Goal: Task Accomplishment & Management: Manage account settings

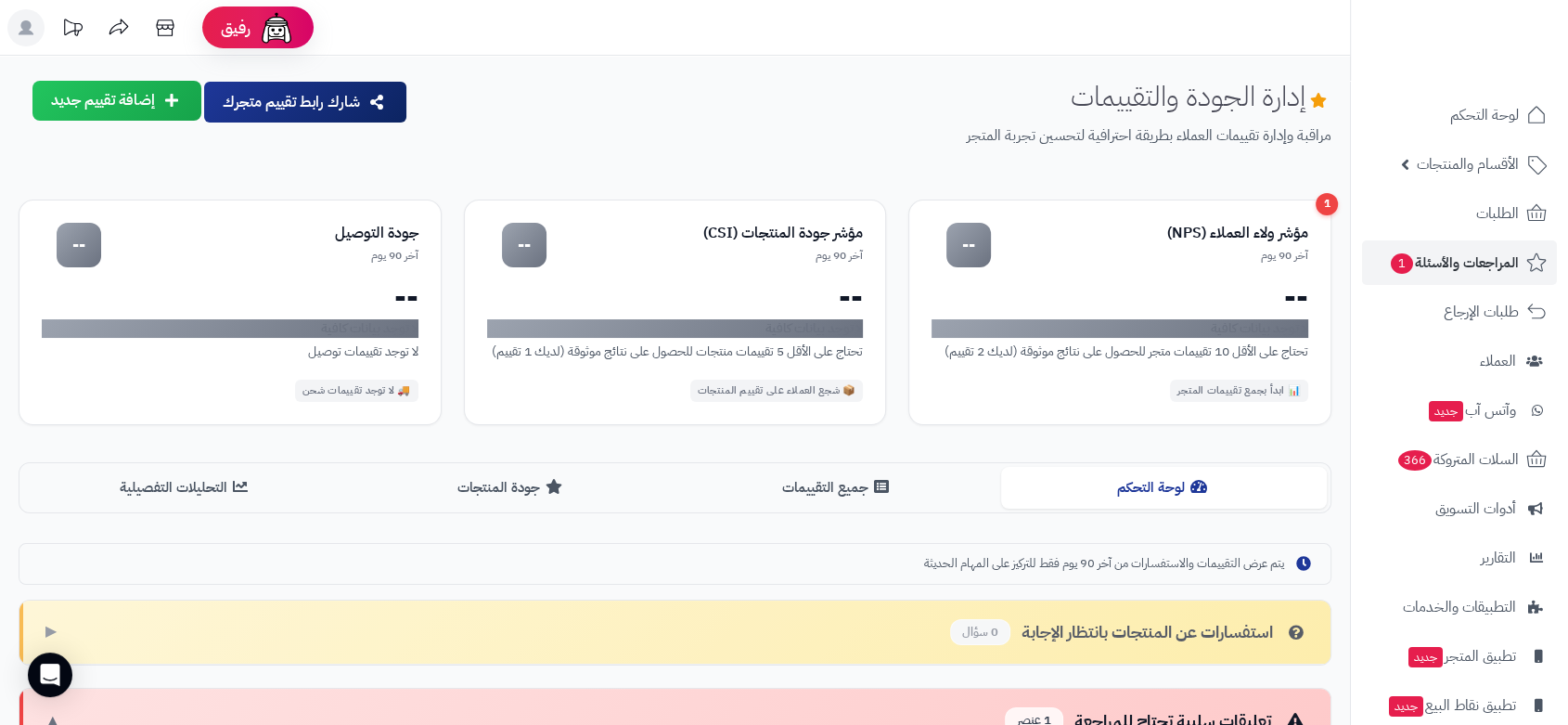
click at [1500, 207] on span "الطلبات" at bounding box center [1498, 214] width 43 height 26
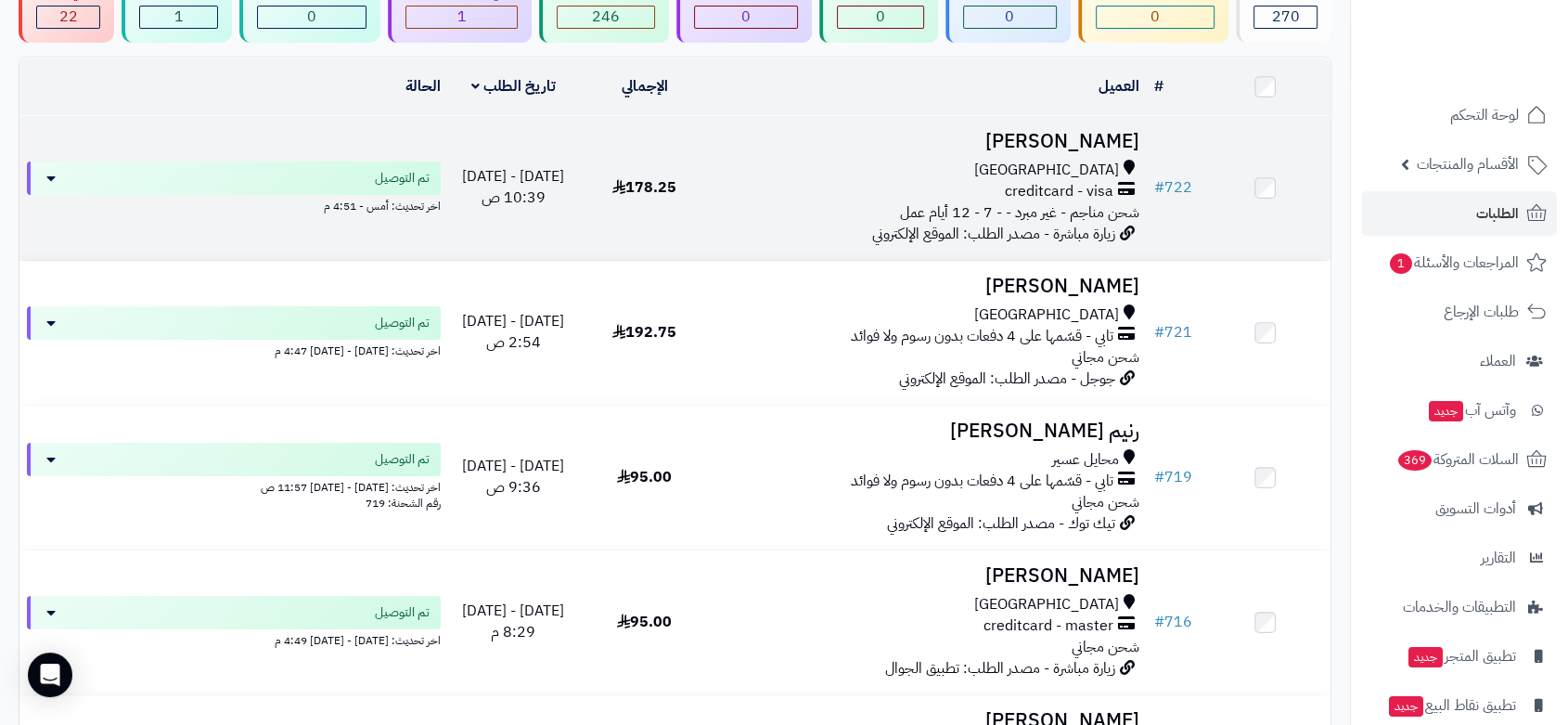
scroll to position [206, 0]
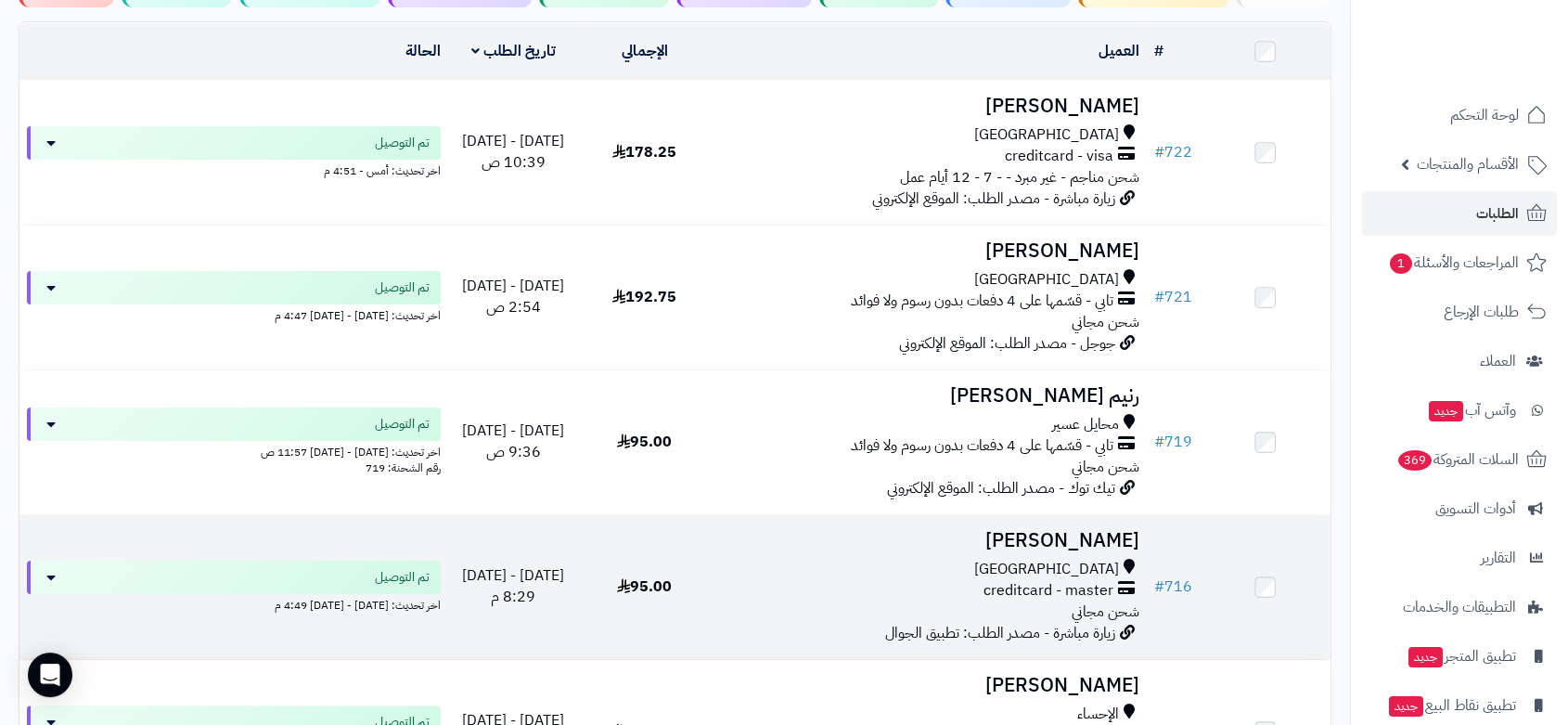
click at [890, 582] on div "creditcard - master" at bounding box center [928, 591] width 422 height 22
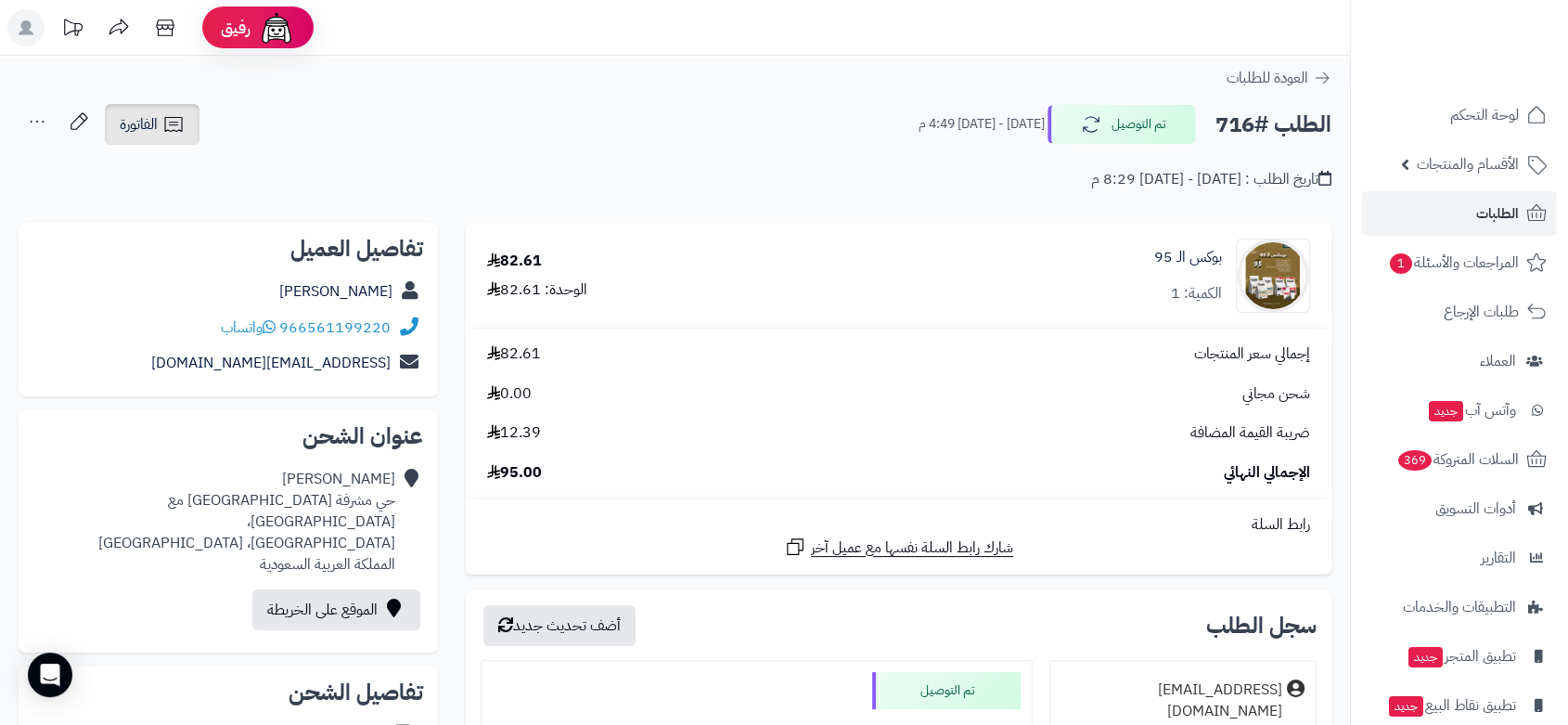
click at [167, 135] on icon at bounding box center [173, 125] width 23 height 23
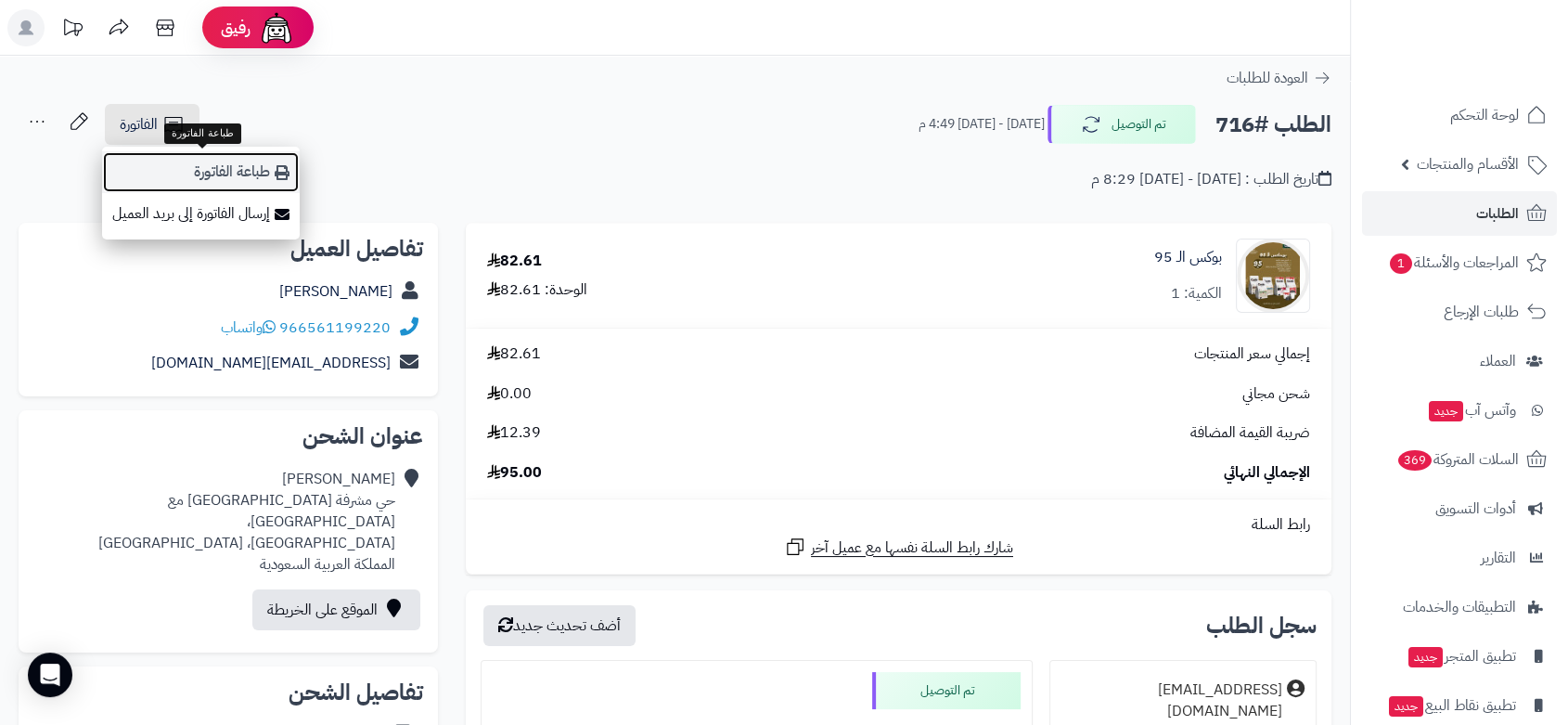
click at [202, 166] on link "طباعة الفاتورة" at bounding box center [201, 172] width 198 height 42
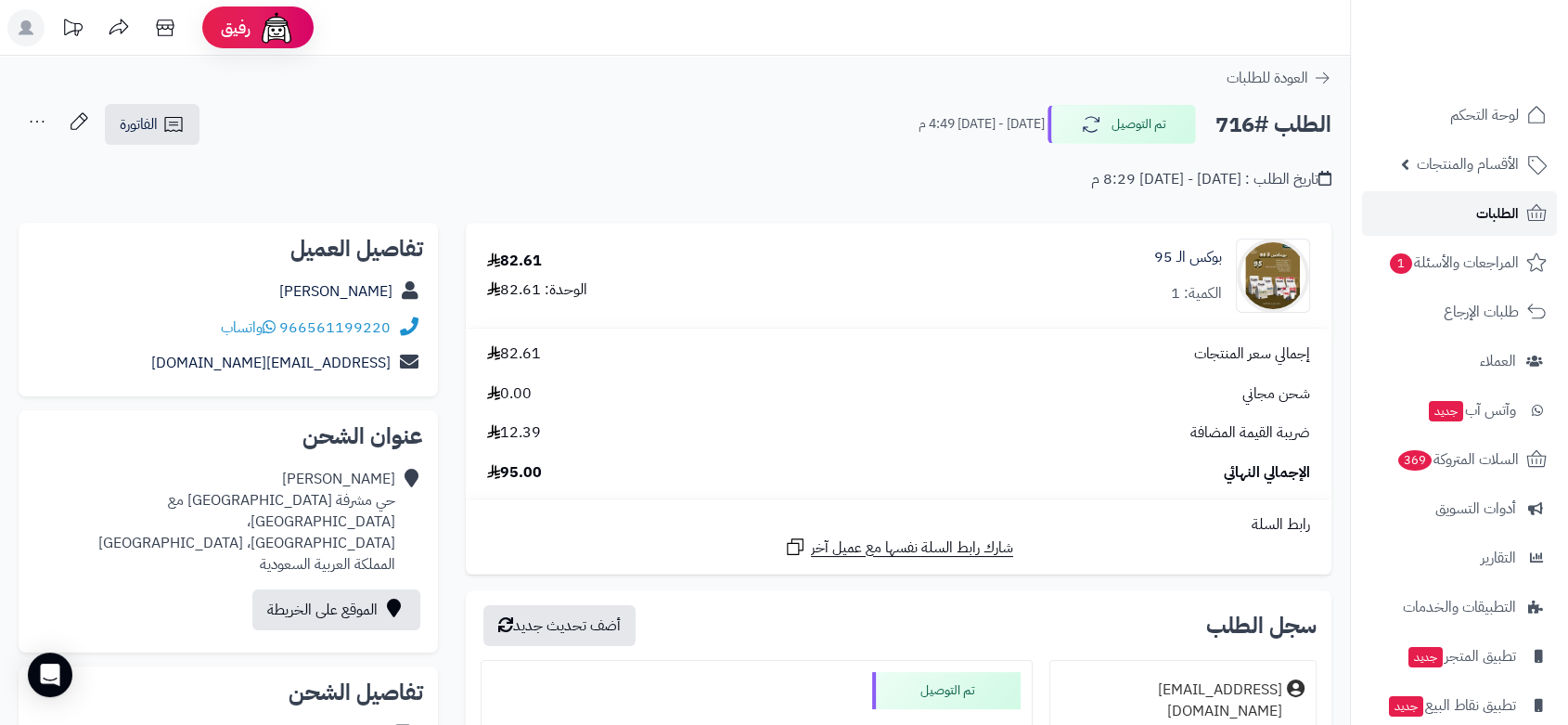
click at [1496, 211] on span "الطلبات" at bounding box center [1498, 214] width 43 height 26
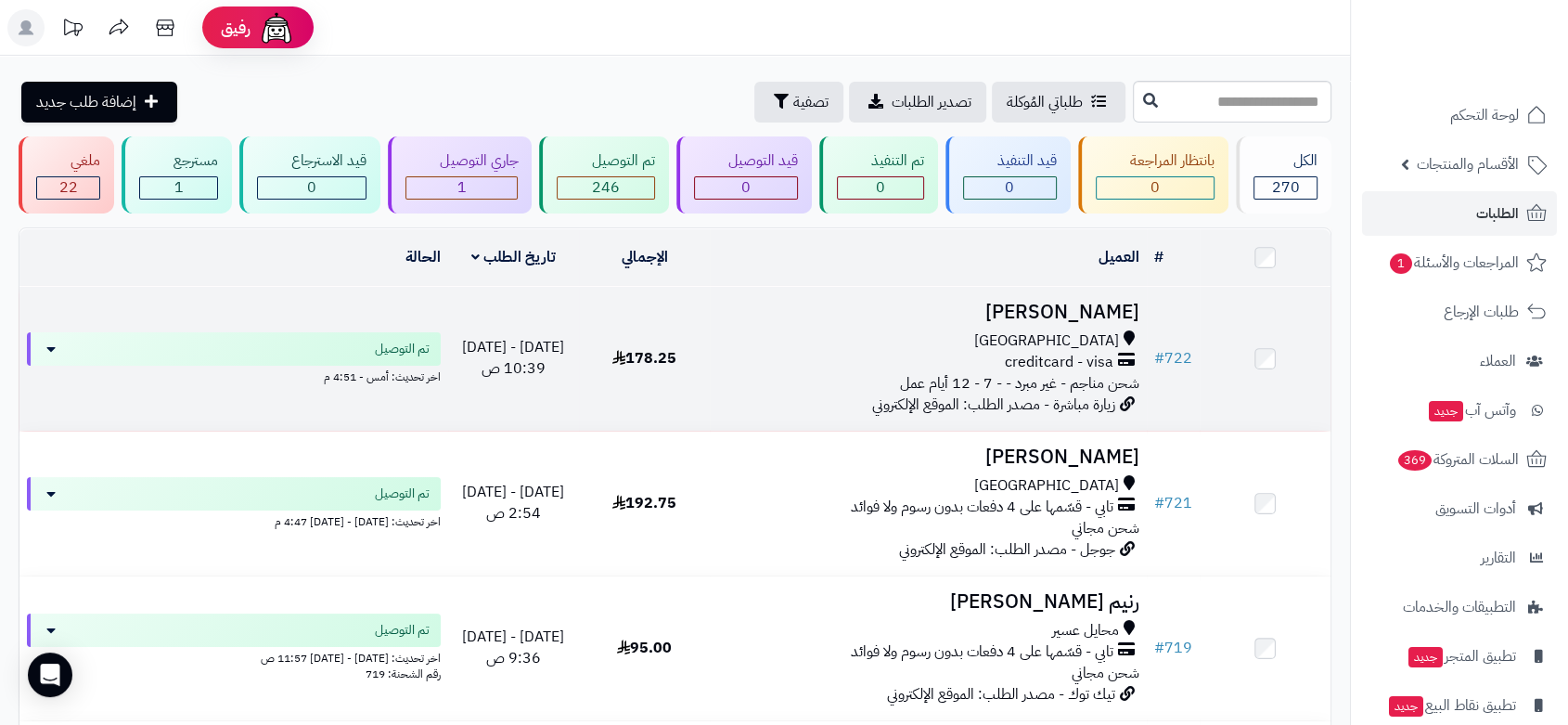
click at [731, 380] on div "جدة creditcard - visa شحن مناجم - غير مبرد - - 7 - 12 أيام عمل" at bounding box center [928, 362] width 422 height 64
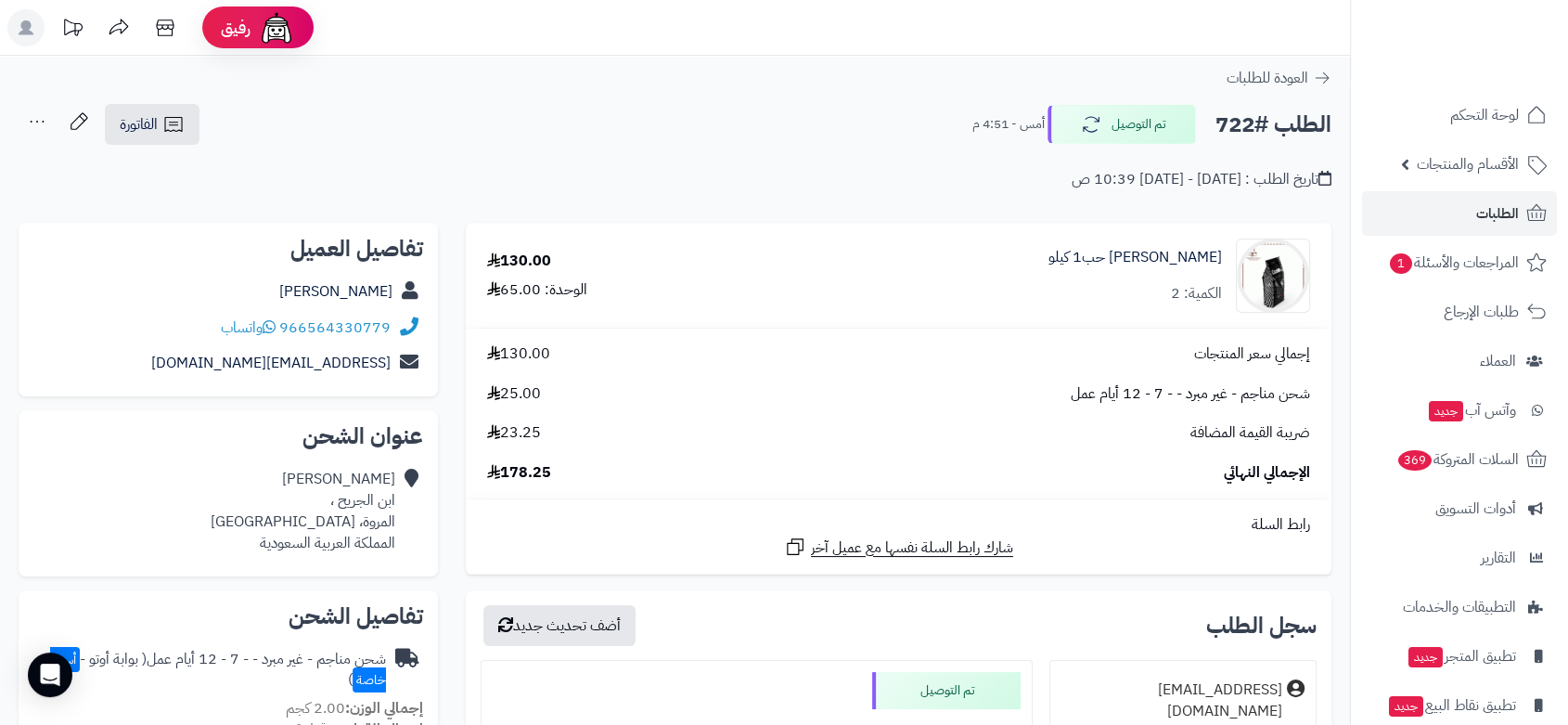
click at [46, 115] on icon at bounding box center [38, 122] width 38 height 38
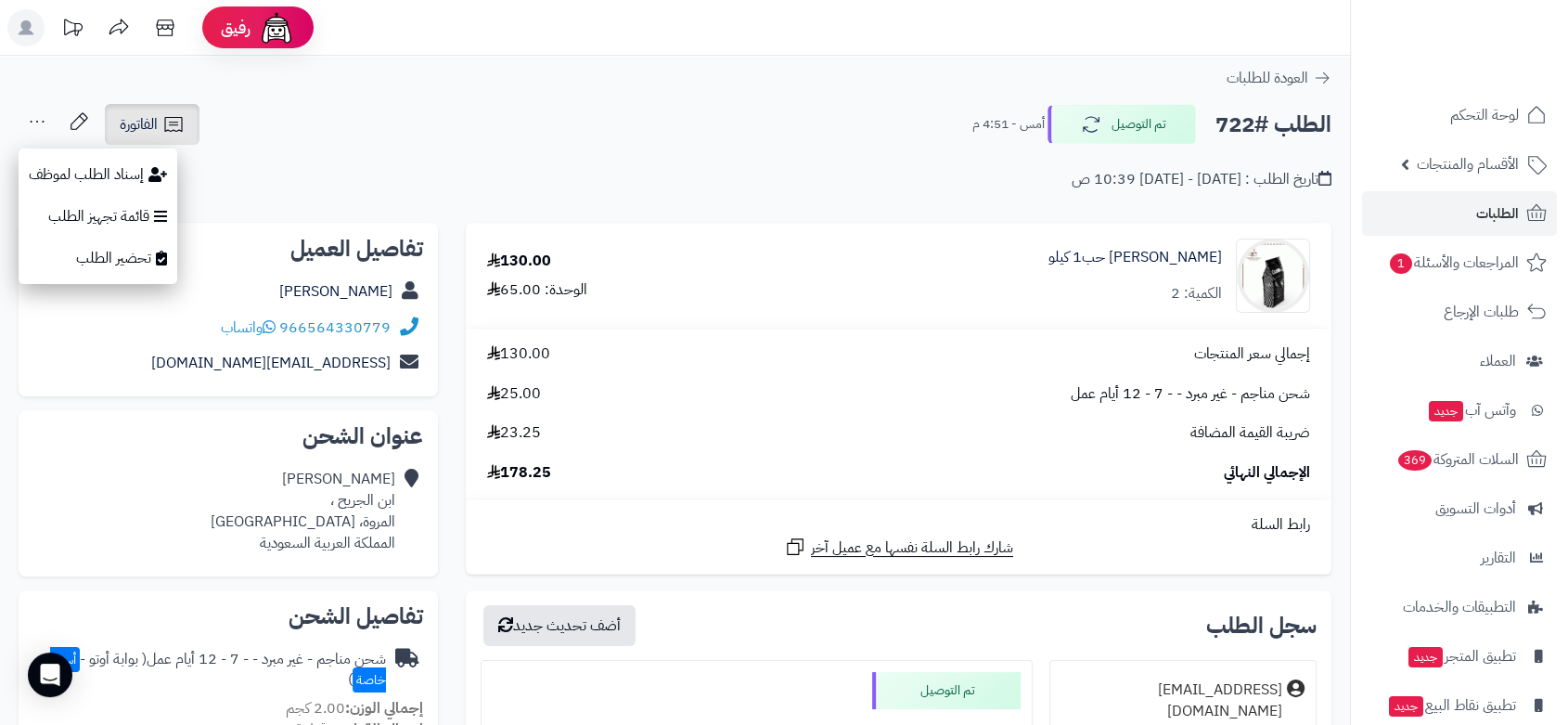
click at [176, 122] on icon at bounding box center [173, 124] width 18 height 15
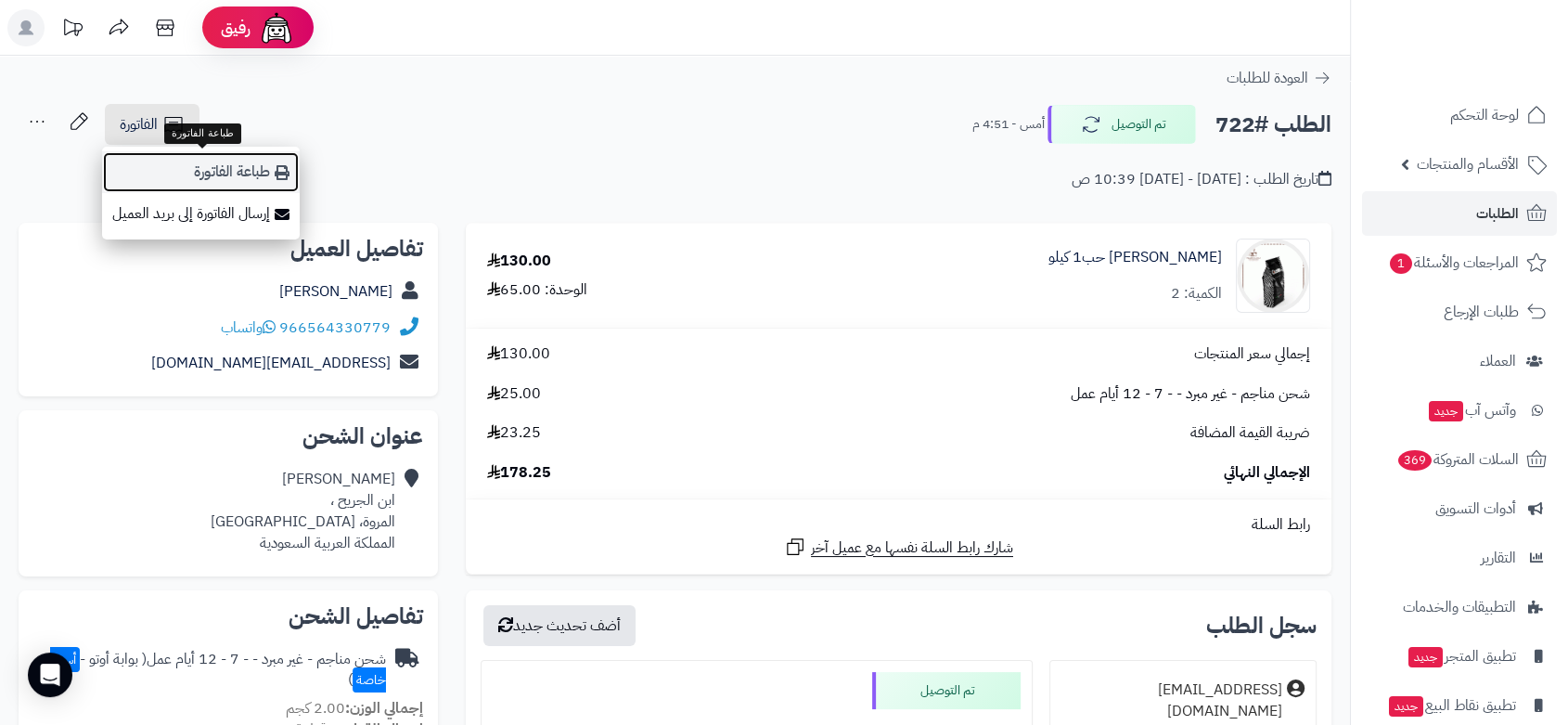
click at [281, 171] on icon at bounding box center [282, 172] width 15 height 15
